Goal: Transaction & Acquisition: Purchase product/service

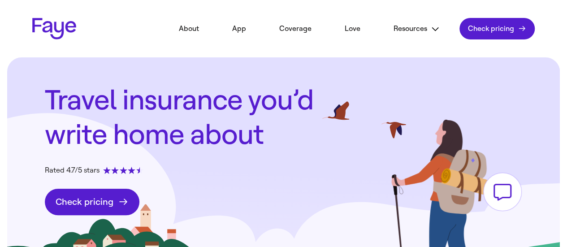
click at [55, 27] on link "Faye Logo" at bounding box center [54, 28] width 44 height 21
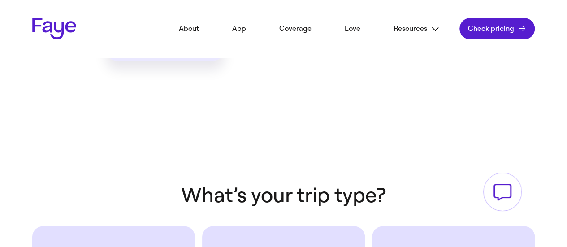
scroll to position [537, 0]
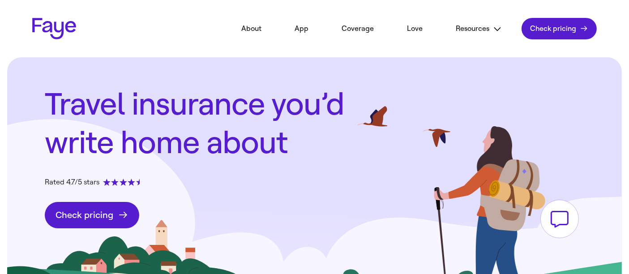
click at [545, 7] on header "2.31.0 About App Coverage Love Resources FAQs Partners Blog In the news Contact…" at bounding box center [314, 28] width 629 height 57
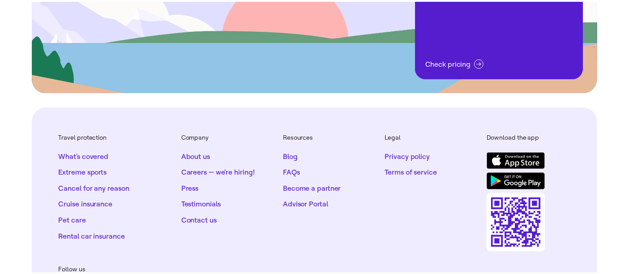
scroll to position [1993, 0]
